Goal: Task Accomplishment & Management: Use online tool/utility

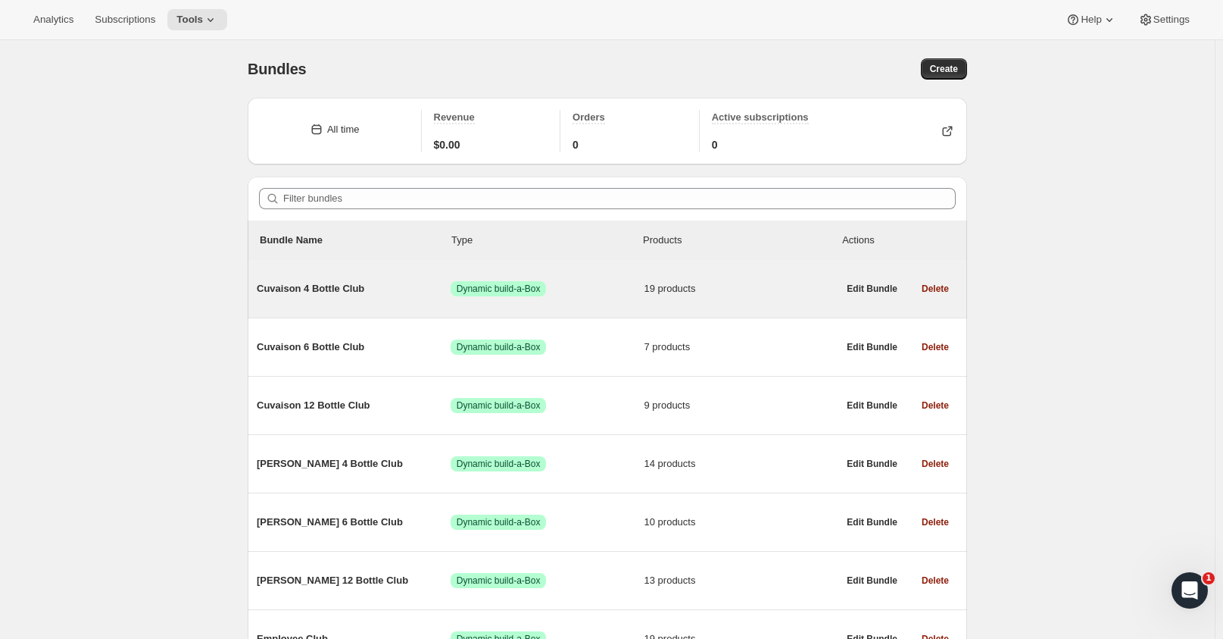
click at [326, 291] on span "Cuvaison 4 Bottle Club" at bounding box center [354, 288] width 194 height 15
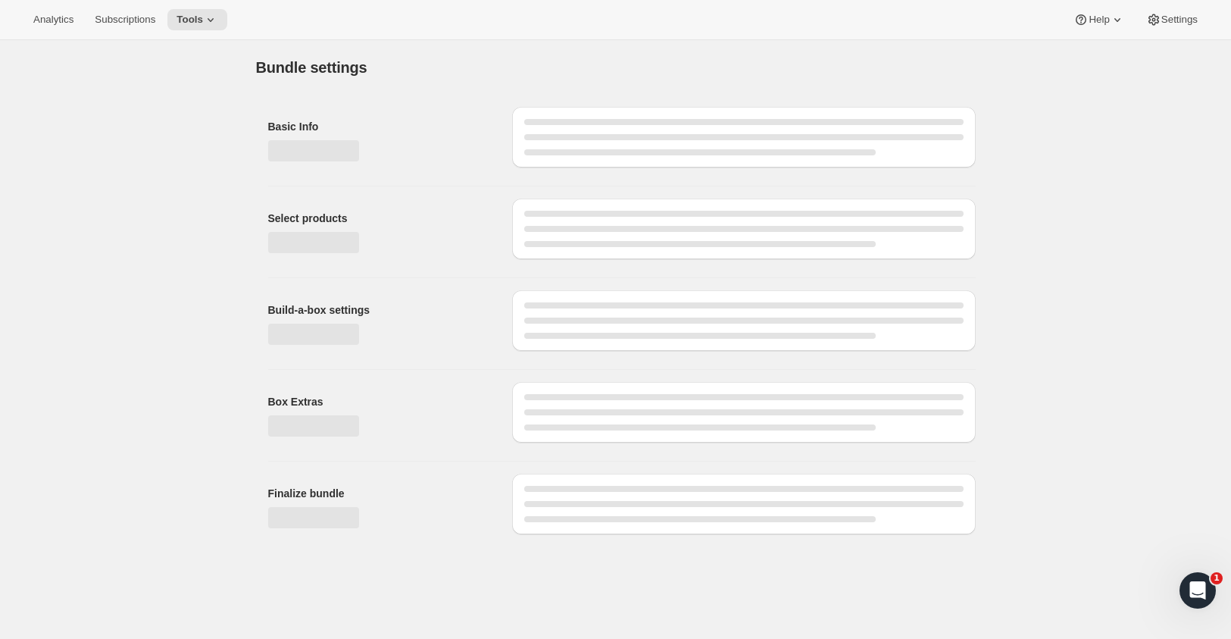
type input "Cuvaison 4 Bottle Club"
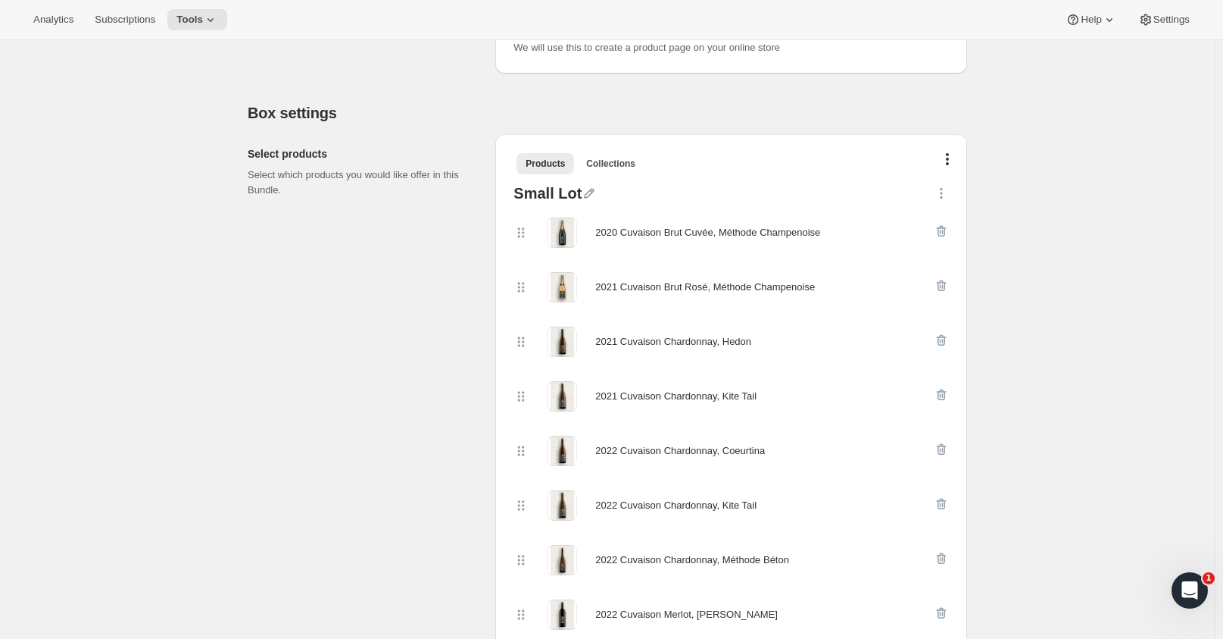
scroll to position [227, 0]
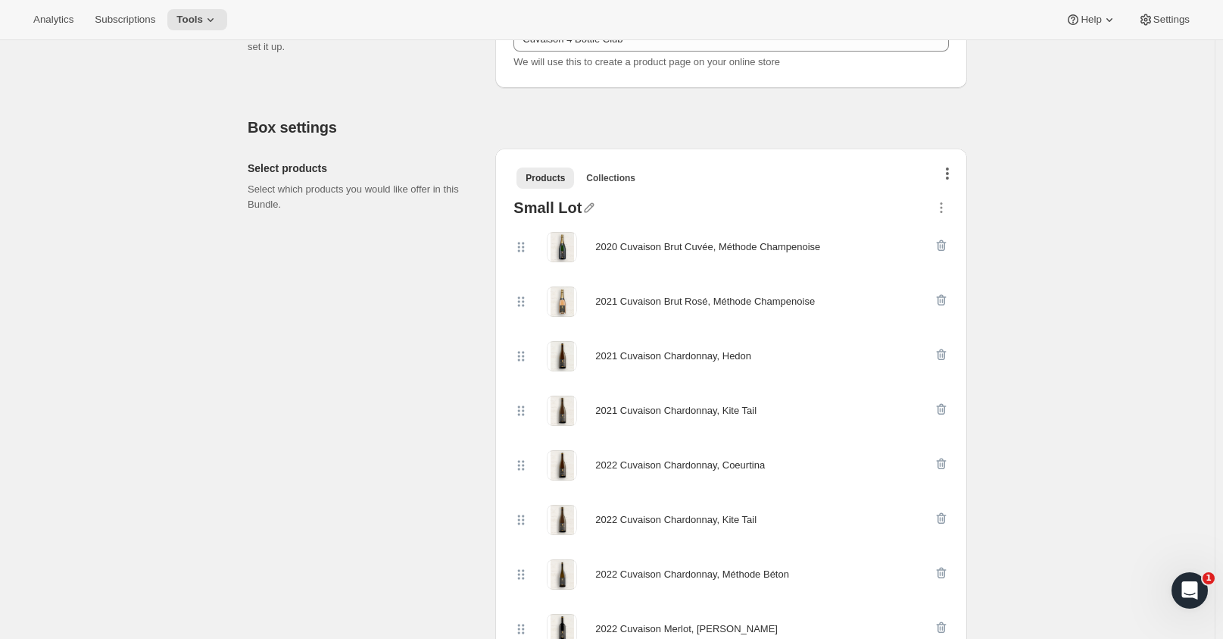
click at [948, 171] on button "button" at bounding box center [947, 175] width 15 height 15
click at [939, 209] on icon "button" at bounding box center [941, 207] width 15 height 15
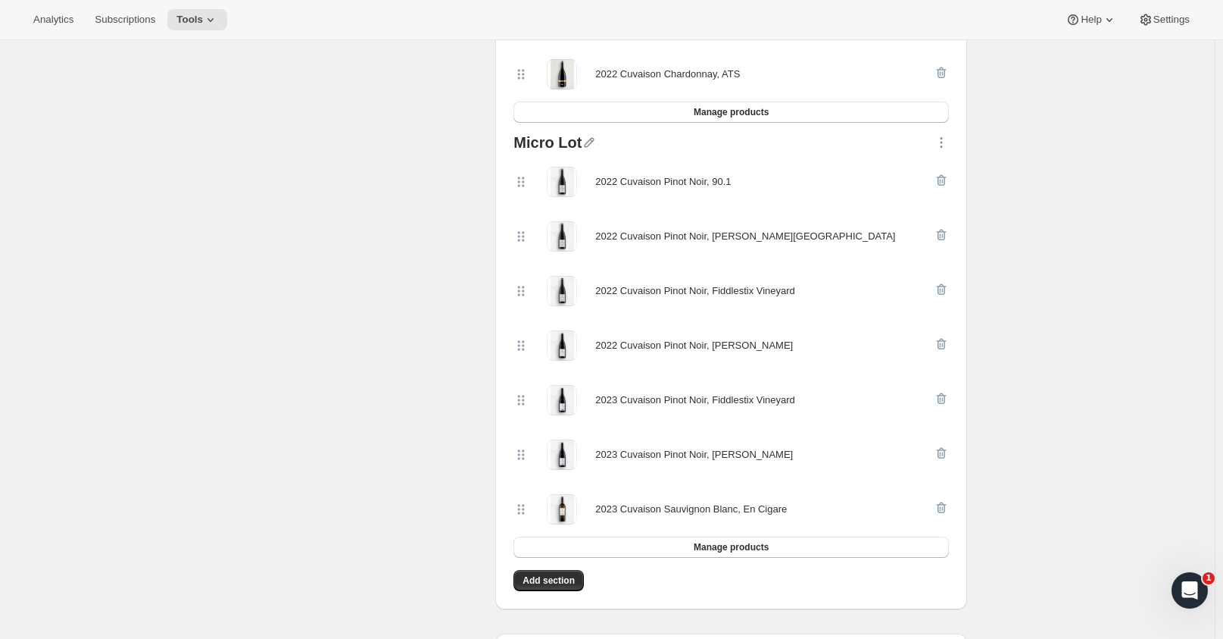
scroll to position [1136, 0]
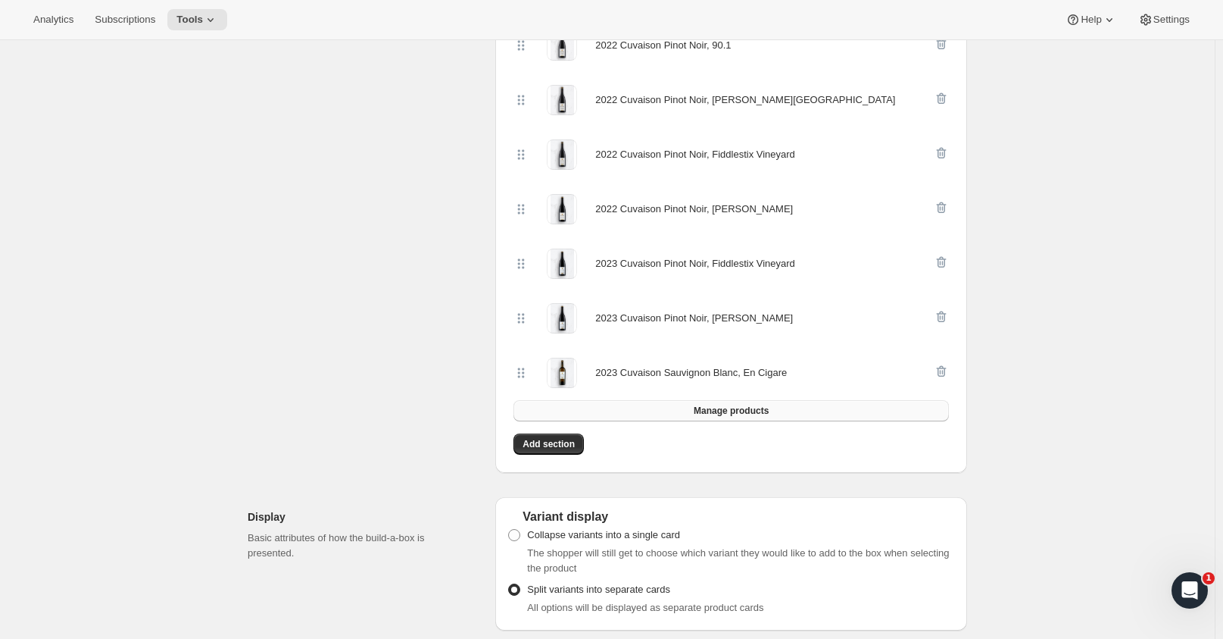
click at [758, 407] on span "Manage products" at bounding box center [731, 411] width 75 height 12
